Goal: Transaction & Acquisition: Purchase product/service

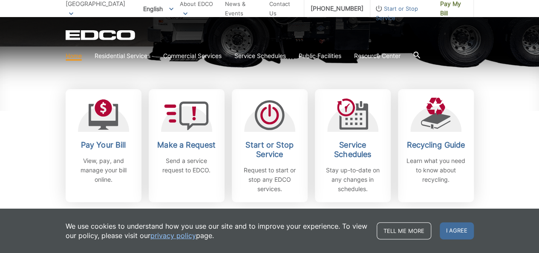
scroll to position [256, 0]
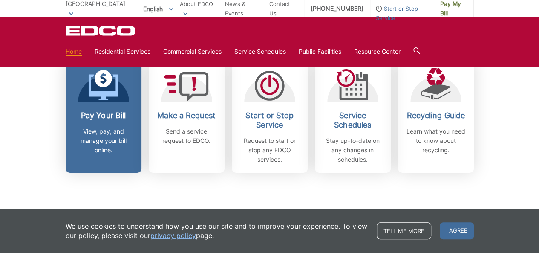
click at [99, 128] on p "View, pay, and manage your bill online." at bounding box center [103, 140] width 63 height 28
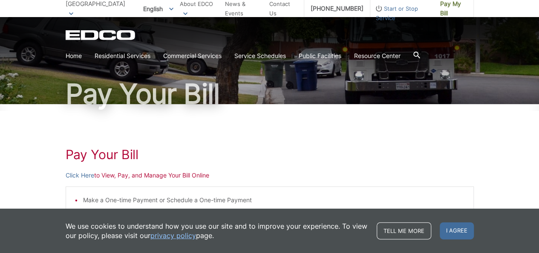
scroll to position [85, 0]
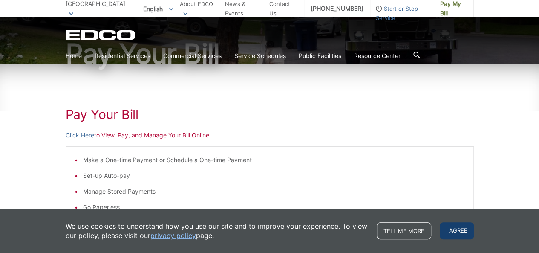
click at [461, 231] on span "I agree" at bounding box center [456, 230] width 34 height 17
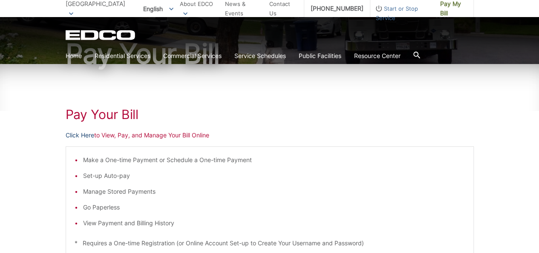
click at [76, 134] on link "Click Here" at bounding box center [80, 134] width 29 height 9
click at [75, 57] on link "Home" at bounding box center [74, 55] width 16 height 9
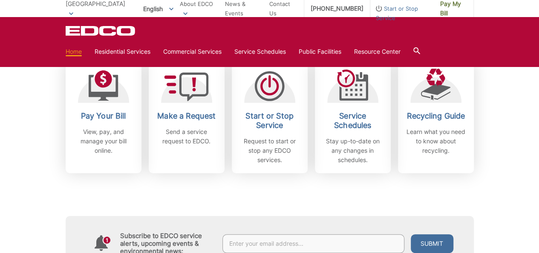
scroll to position [213, 0]
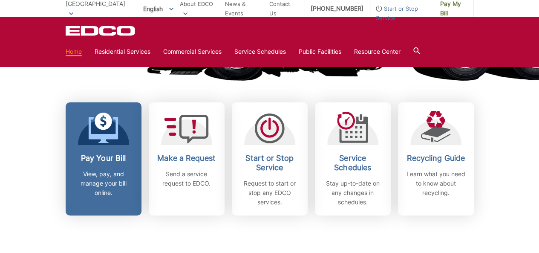
click at [102, 158] on h2 "Pay Your Bill" at bounding box center [103, 157] width 63 height 9
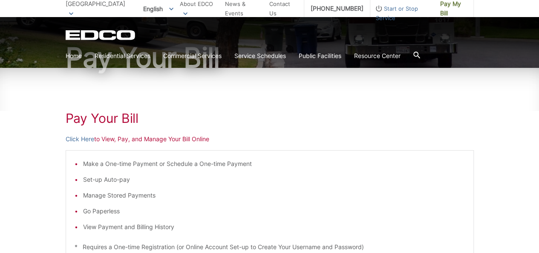
scroll to position [85, 0]
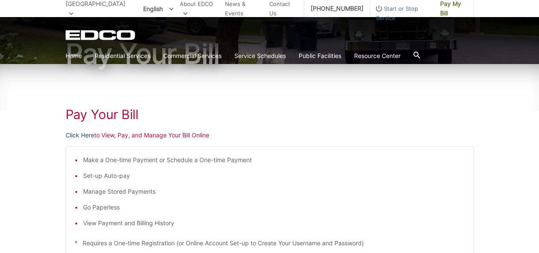
click at [89, 135] on link "Click Here" at bounding box center [80, 134] width 29 height 9
